Goal: Task Accomplishment & Management: Use online tool/utility

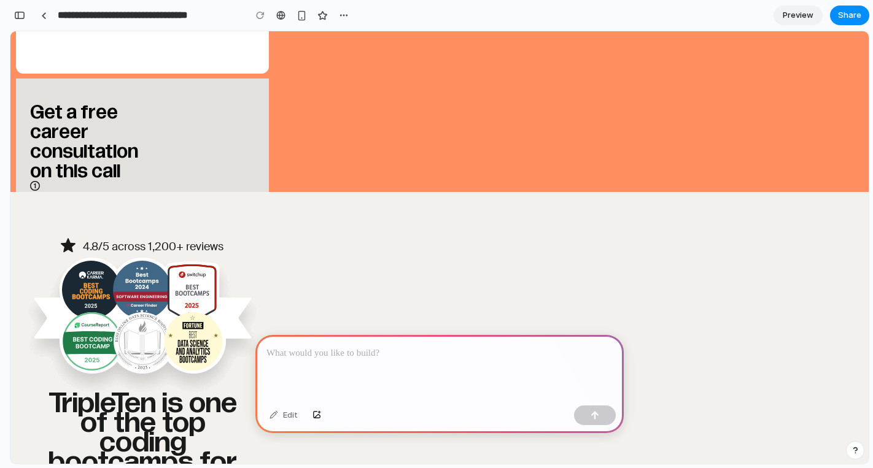
scroll to position [206, 0]
